Goal: Navigation & Orientation: Find specific page/section

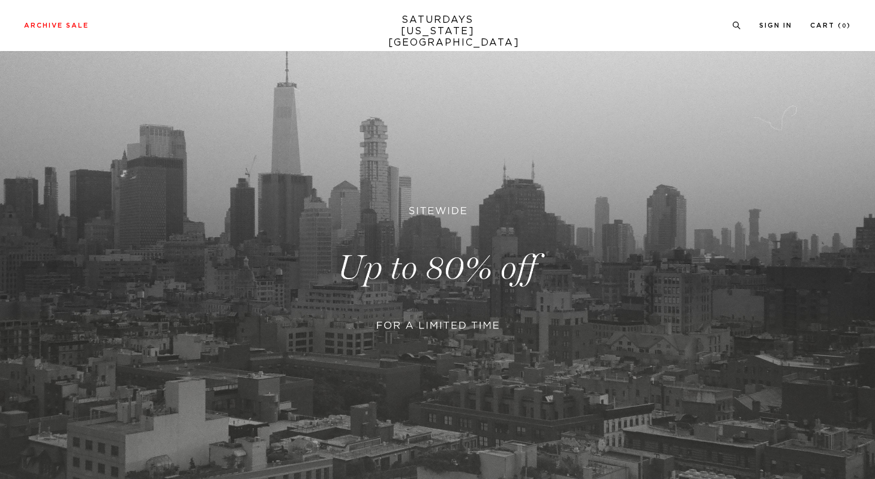
scroll to position [242, 0]
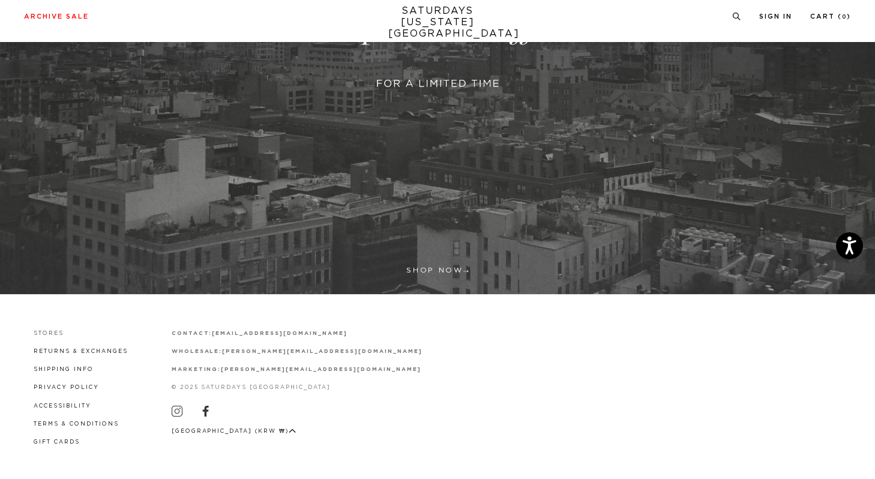
click at [49, 332] on div "Stores Returns & Exchanges Shipping Info Privacy Policy Accessibility Terms & C…" at bounding box center [437, 387] width 827 height 184
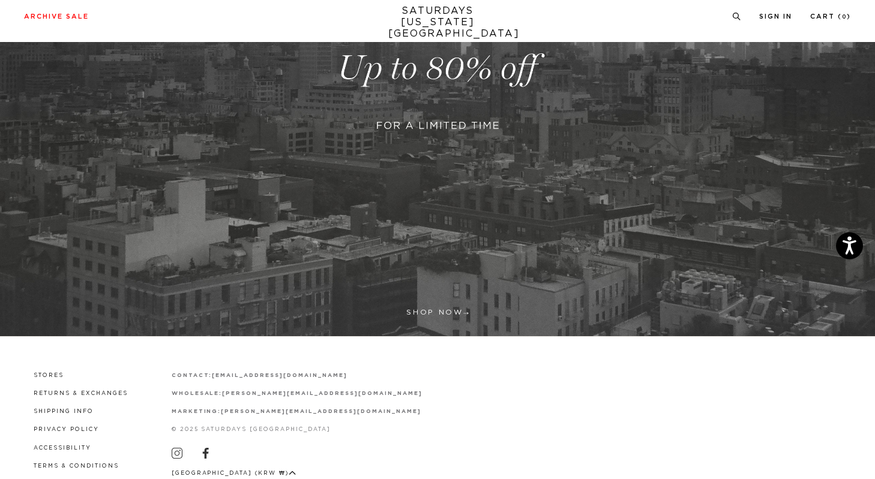
click at [46, 371] on li "Stores" at bounding box center [81, 374] width 94 height 11
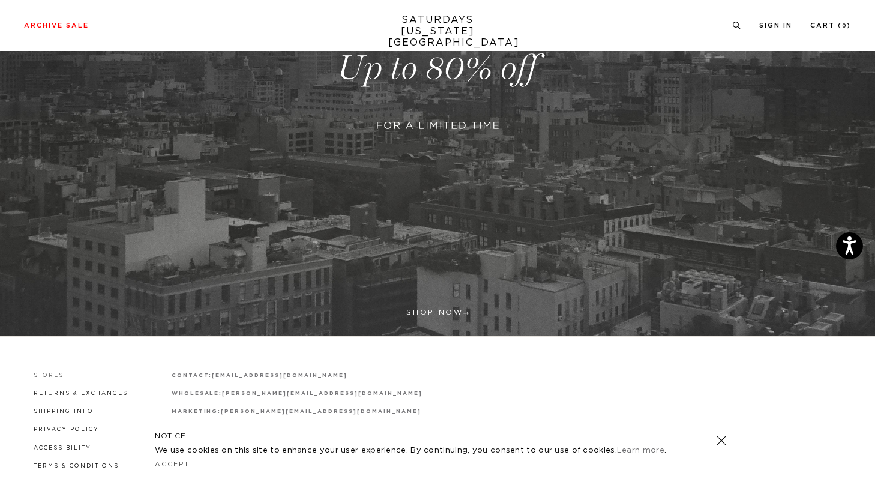
click at [47, 376] on link "Stores" at bounding box center [49, 375] width 30 height 5
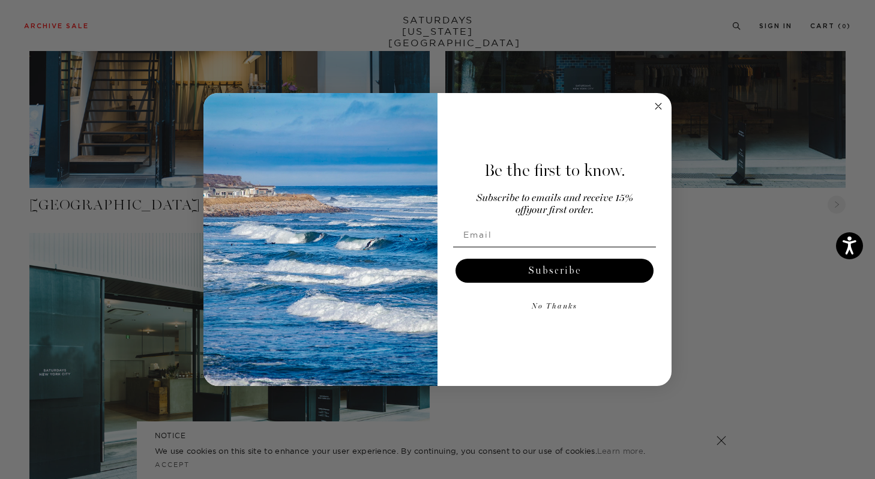
scroll to position [1230, 0]
click at [661, 104] on icon "Close dialog" at bounding box center [659, 106] width 6 height 6
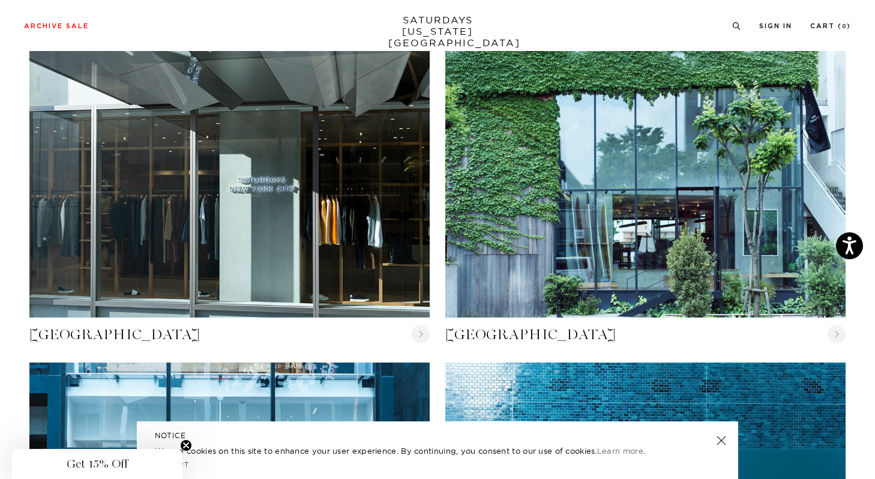
scroll to position [0, 0]
